Goal: Find specific page/section: Find specific page/section

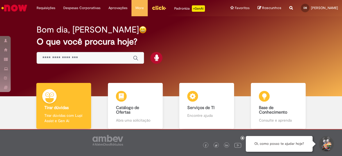
click at [14, 11] on img "Ir para a Homepage" at bounding box center [14, 8] width 27 height 11
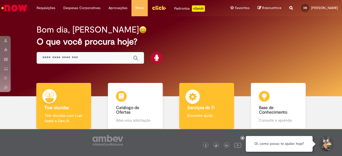
click at [212, 100] on div "Serviços de TI Serviços de TI Encontre ajuda" at bounding box center [206, 106] width 55 height 46
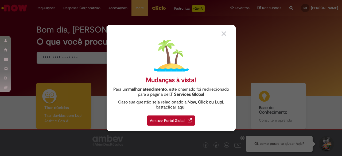
click at [170, 120] on div "Acessar Portal Global" at bounding box center [171, 121] width 48 height 10
